Goal: Entertainment & Leisure: Browse casually

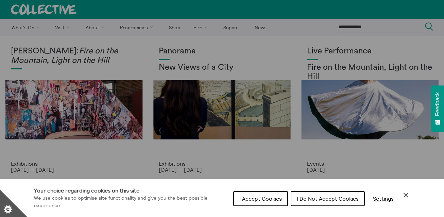
click at [145, 99] on div "Cookie preferences" at bounding box center [222, 108] width 444 height 217
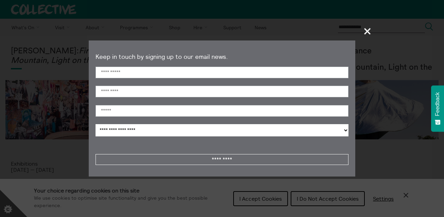
click at [367, 31] on span "+" at bounding box center [367, 31] width 20 height 20
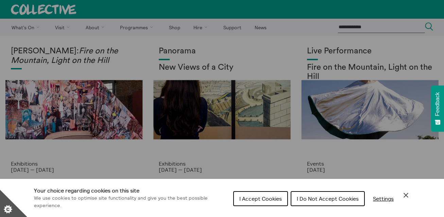
click at [84, 52] on div "Cookie preferences" at bounding box center [222, 108] width 444 height 217
click at [275, 198] on span "I Accept Cookies" at bounding box center [260, 198] width 42 height 7
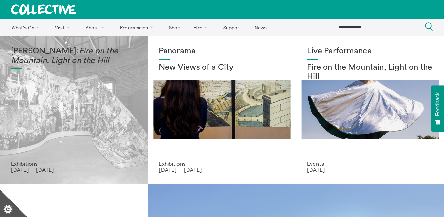
click at [96, 55] on em "Fire on the Mountain, Light on the Hill" at bounding box center [64, 56] width 107 height 18
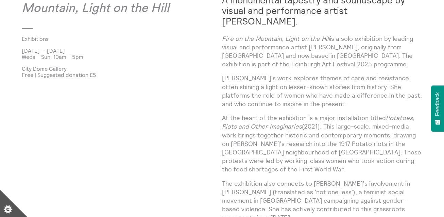
scroll to position [323, 0]
